Goal: Information Seeking & Learning: Understand process/instructions

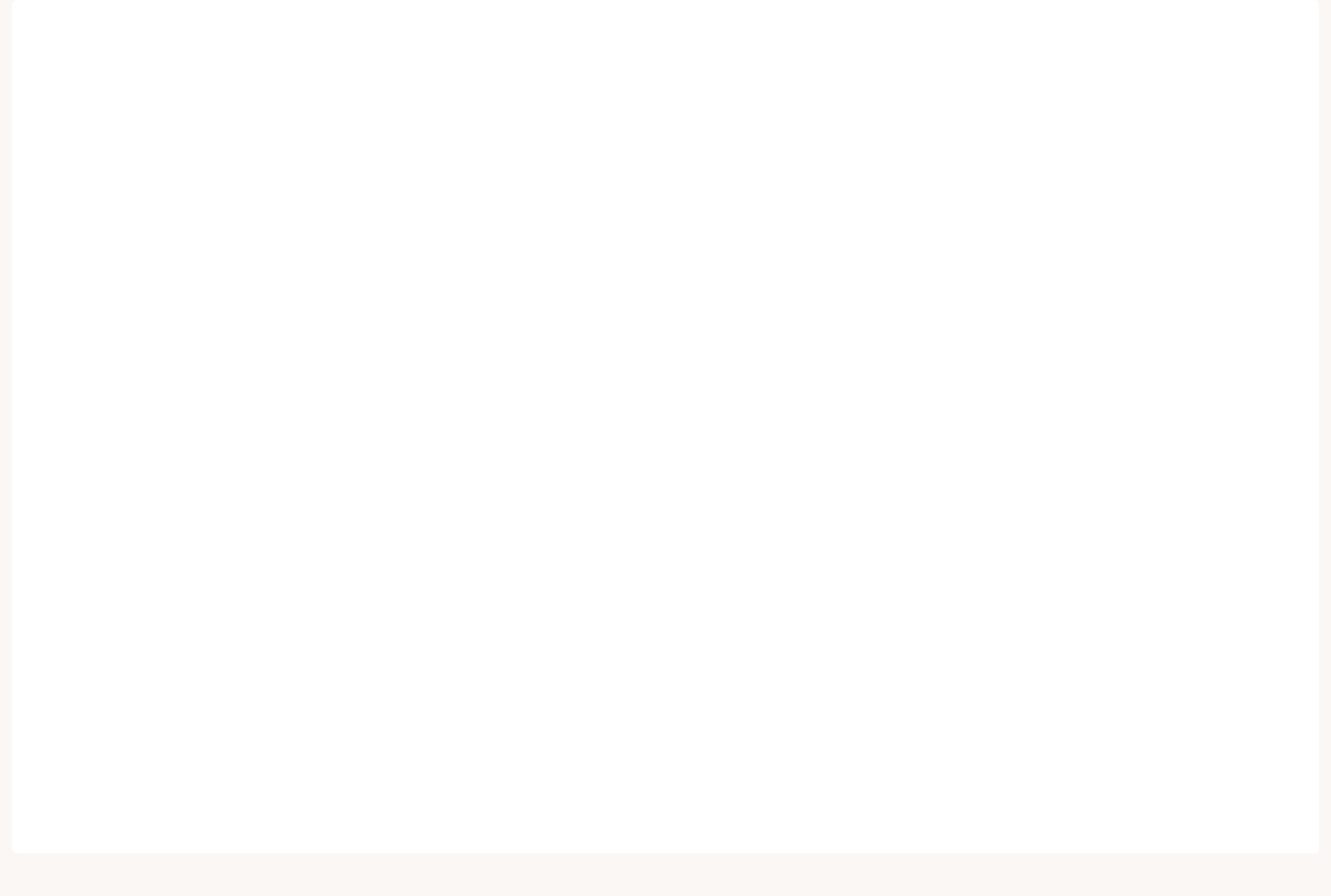
click at [1292, 15] on img "button" at bounding box center [1298, 21] width 22 height 22
click at [682, 375] on div at bounding box center [665, 448] width 1331 height 896
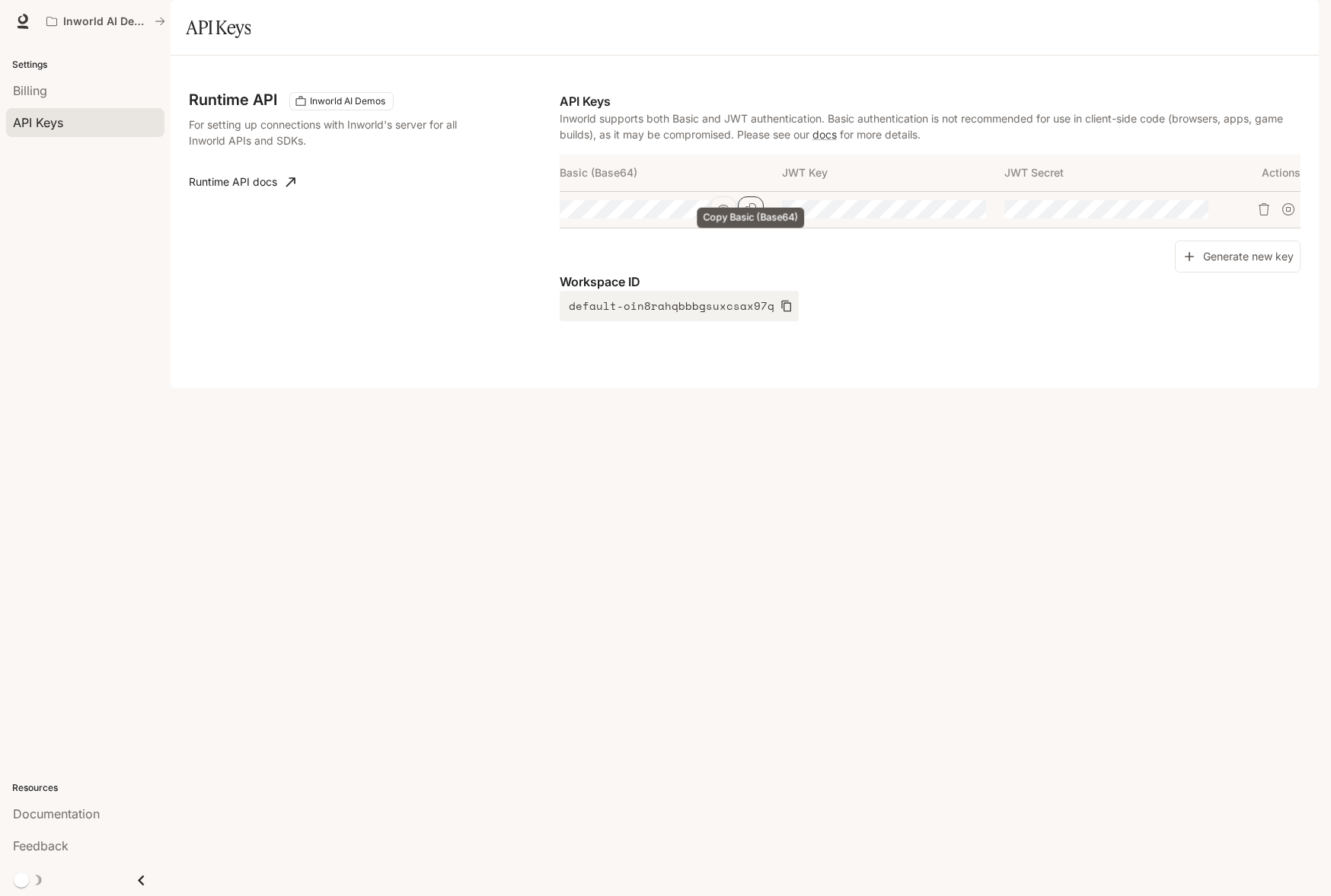
click at [754, 216] on icon "Copy Basic (Base64)" at bounding box center [750, 209] width 12 height 12
